Goal: Information Seeking & Learning: Learn about a topic

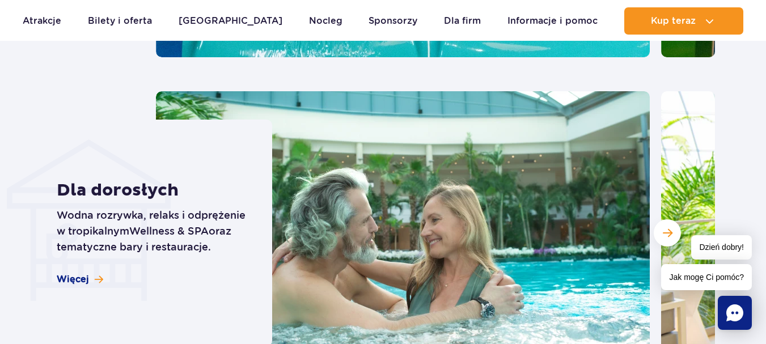
scroll to position [3346, 0]
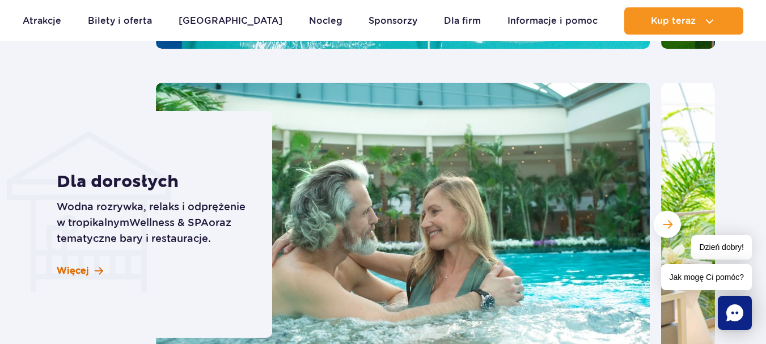
click at [81, 265] on span "Więcej" at bounding box center [73, 271] width 32 height 12
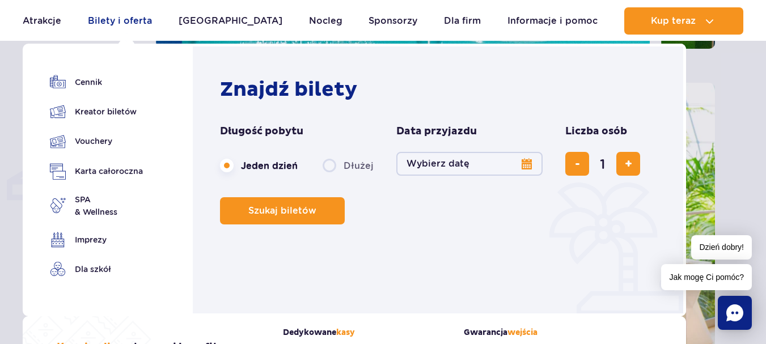
click at [134, 21] on link "Bilety i oferta" at bounding box center [120, 20] width 64 height 27
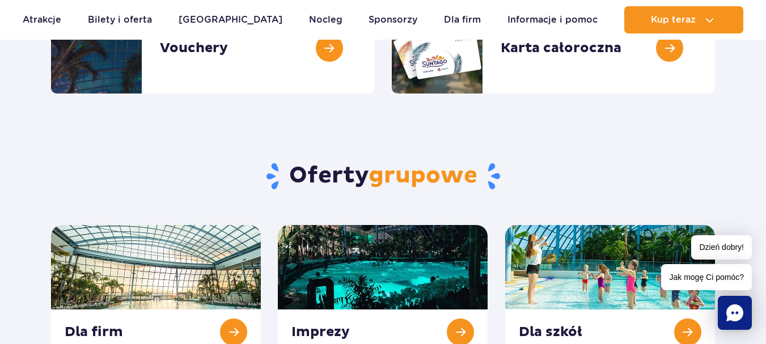
scroll to position [284, 0]
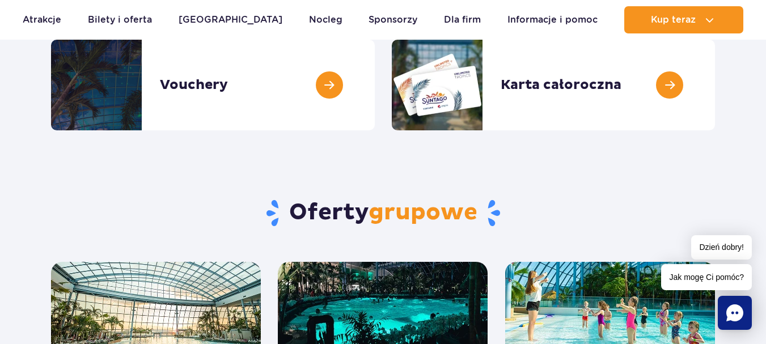
click at [386, 210] on span "grupowe" at bounding box center [423, 212] width 109 height 28
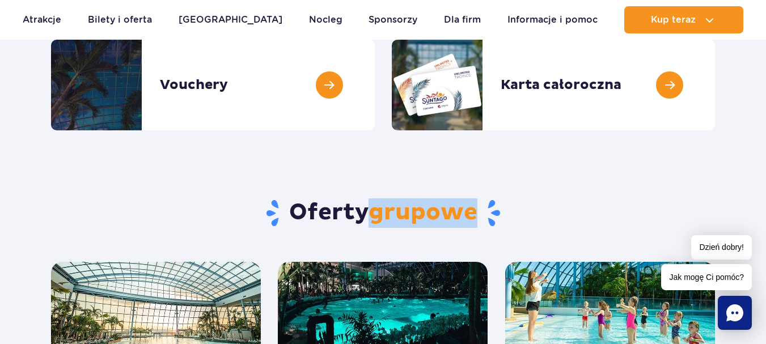
click at [386, 210] on span "grupowe" at bounding box center [423, 212] width 109 height 28
click at [521, 210] on h2 "Oferty grupowe" at bounding box center [383, 212] width 664 height 29
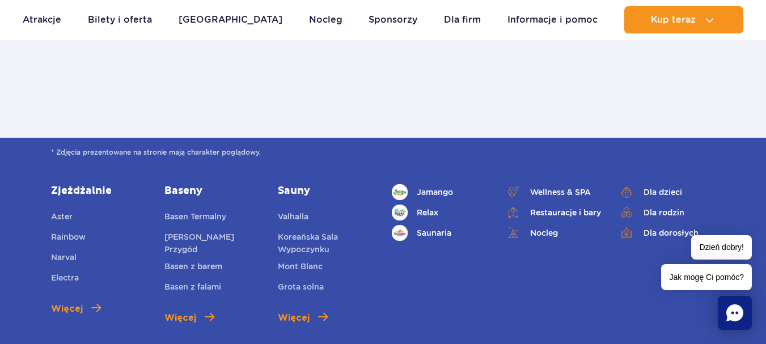
scroll to position [1304, 0]
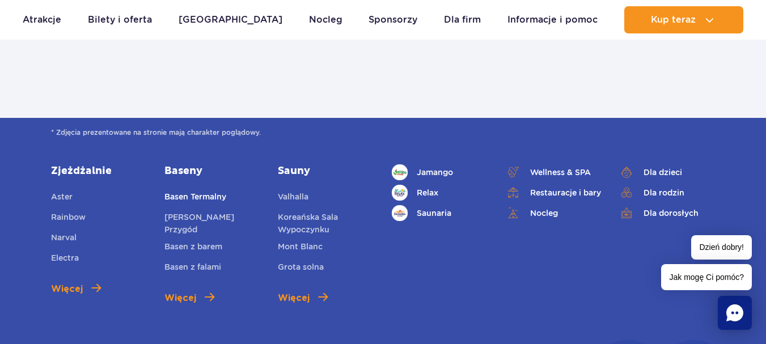
click at [205, 198] on link "Basen Termalny" at bounding box center [195, 199] width 62 height 16
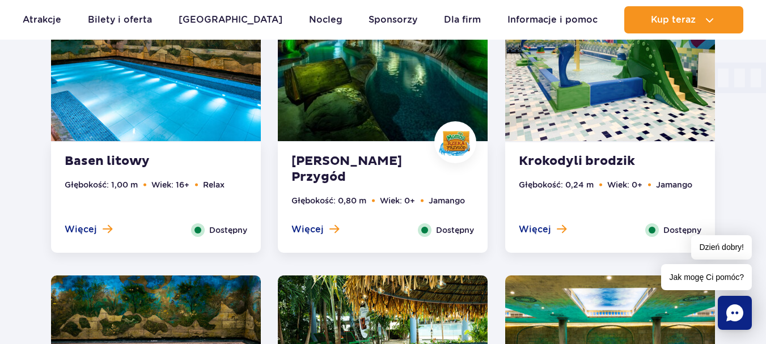
scroll to position [1508, 0]
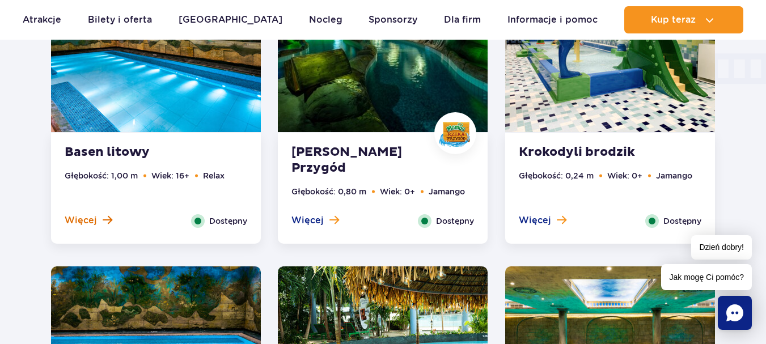
click at [91, 221] on span "Więcej" at bounding box center [81, 220] width 32 height 12
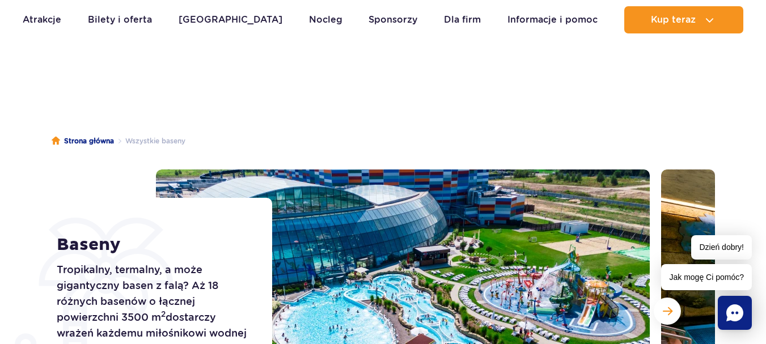
scroll to position [0, 0]
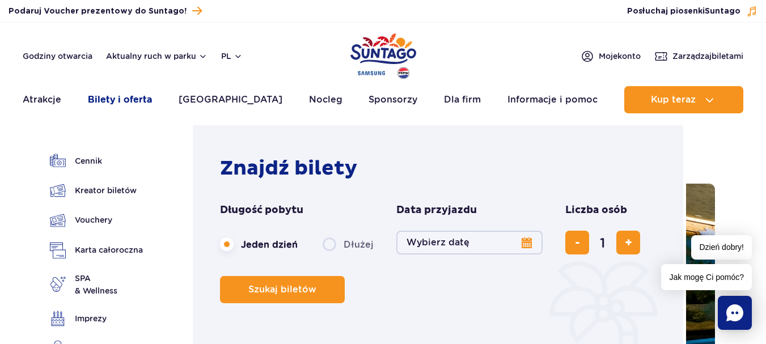
click at [112, 101] on link "Bilety i oferta" at bounding box center [120, 99] width 64 height 27
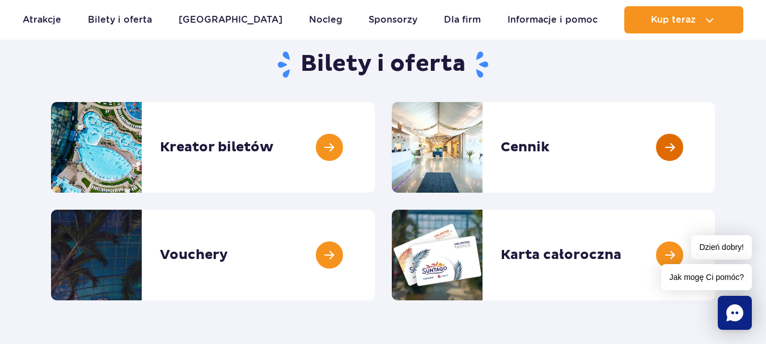
click at [715, 148] on link at bounding box center [715, 147] width 0 height 91
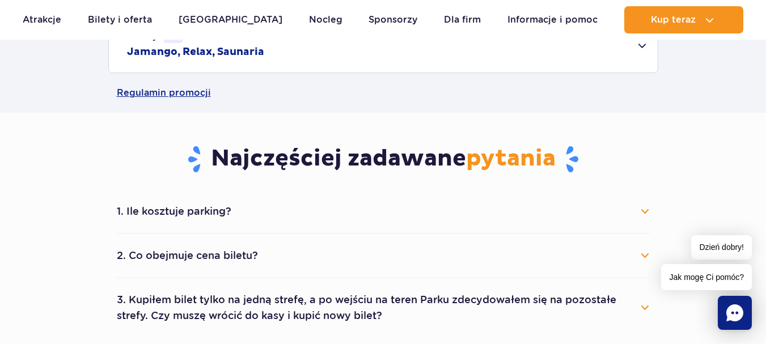
scroll to position [340, 0]
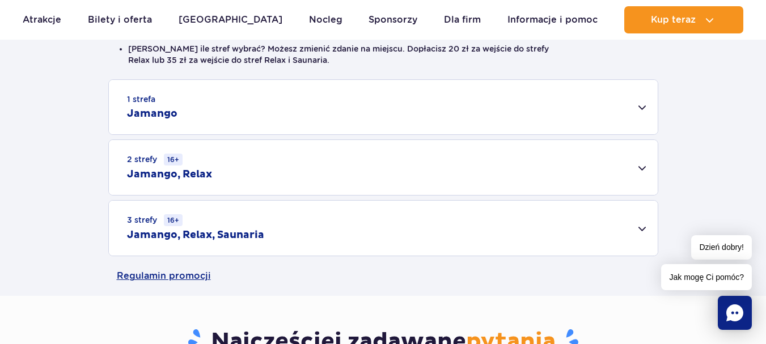
click at [158, 116] on h2 "Jamango" at bounding box center [152, 114] width 50 height 14
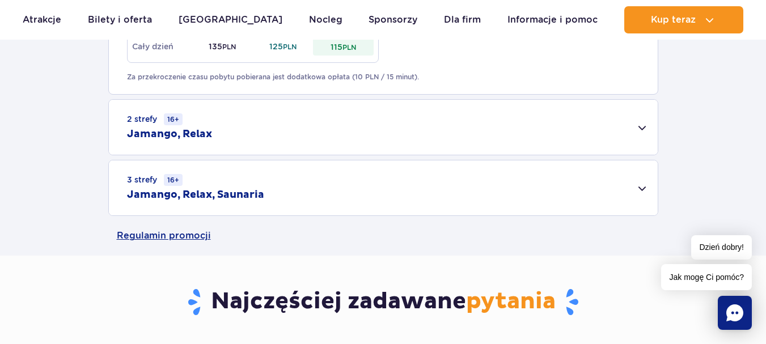
scroll to position [737, 0]
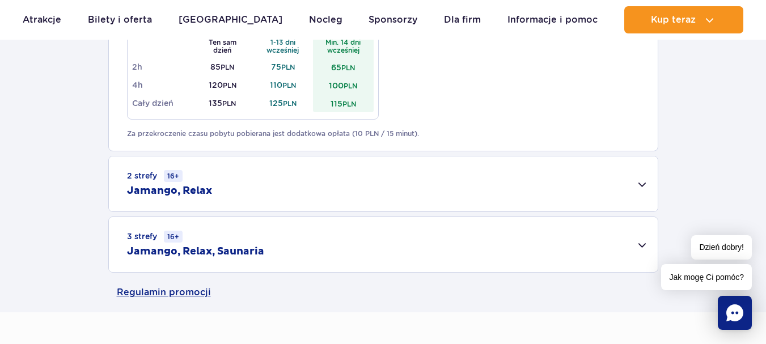
click at [166, 188] on h2 "Jamango, Relax" at bounding box center [169, 191] width 85 height 14
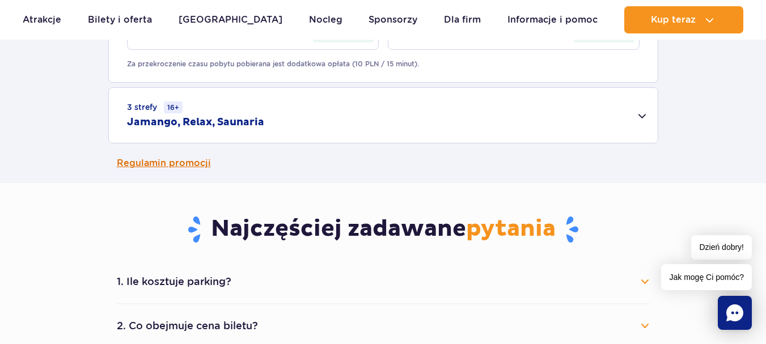
scroll to position [1021, 0]
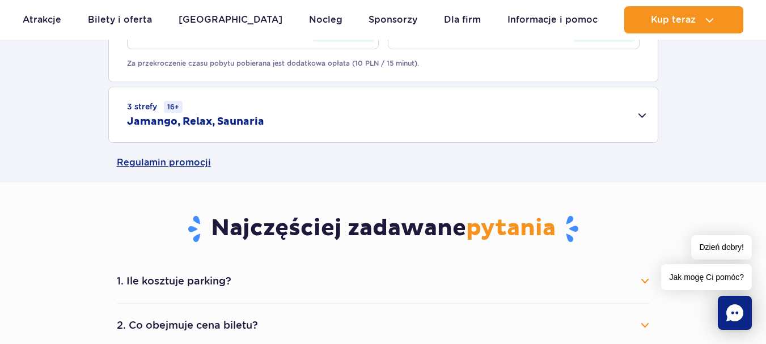
click at [164, 119] on h2 "Jamango, Relax, Saunaria" at bounding box center [195, 122] width 137 height 14
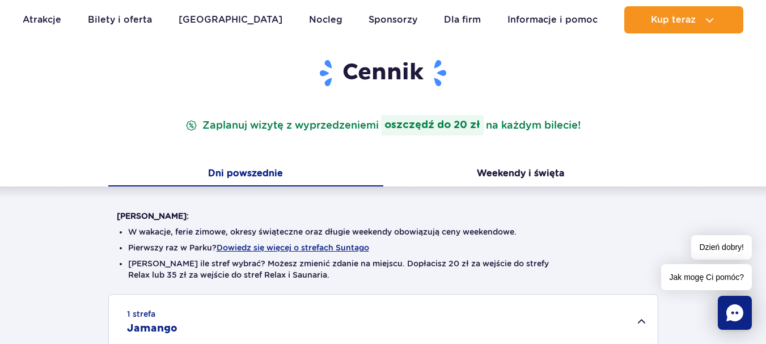
scroll to position [0, 0]
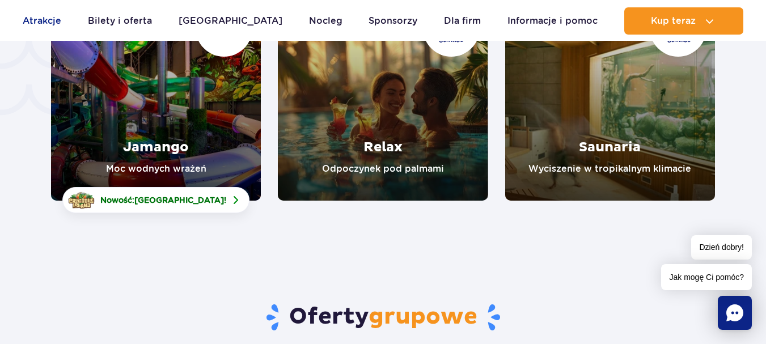
scroll to position [2382, 0]
